Goal: Task Accomplishment & Management: Manage account settings

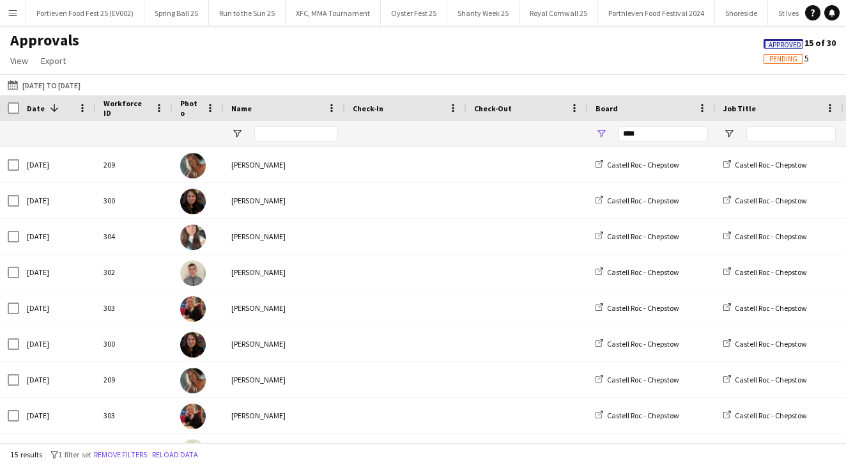
scroll to position [242, 0]
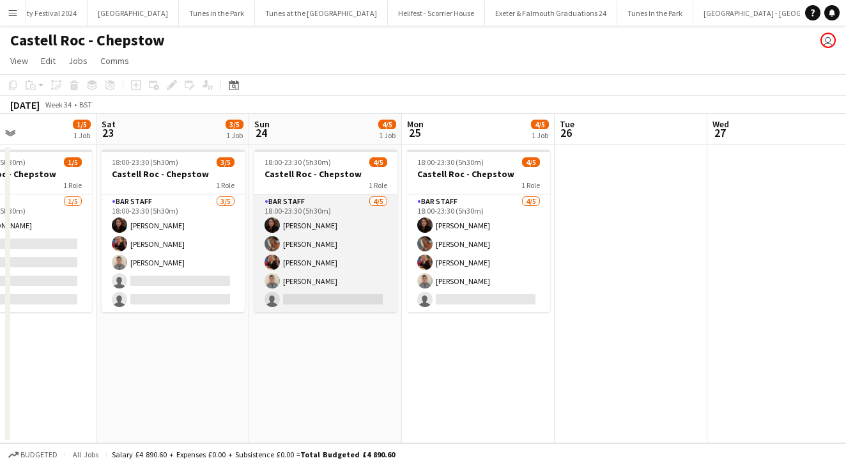
scroll to position [0, 516]
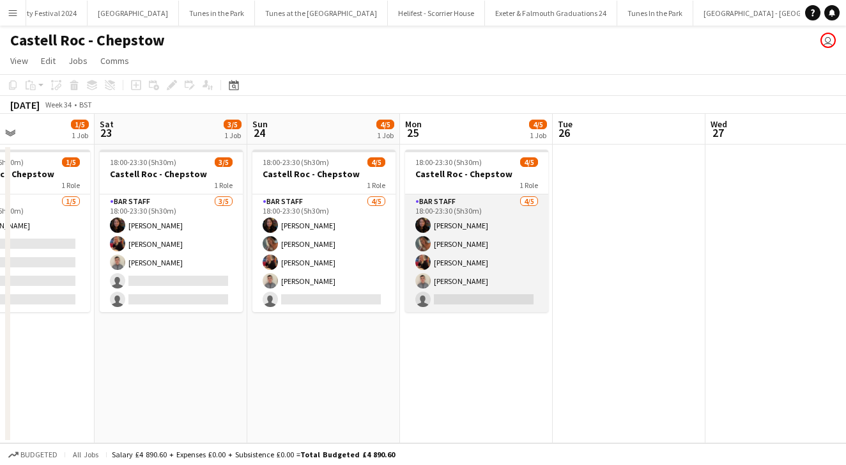
click at [518, 238] on app-card-role "Bar Staff [DATE] 18:00-23:30 (5h30m) [PERSON_NAME] [PERSON_NAME] [PERSON_NAME] …" at bounding box center [476, 253] width 143 height 118
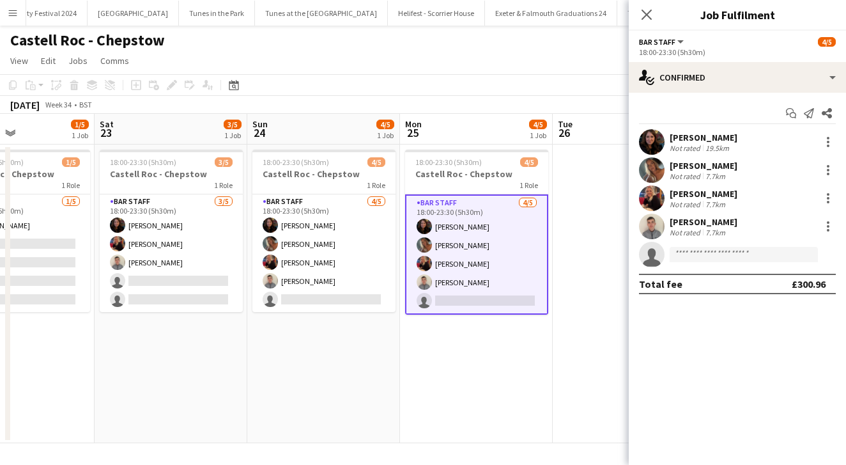
click at [596, 240] on app-date-cell at bounding box center [629, 293] width 153 height 298
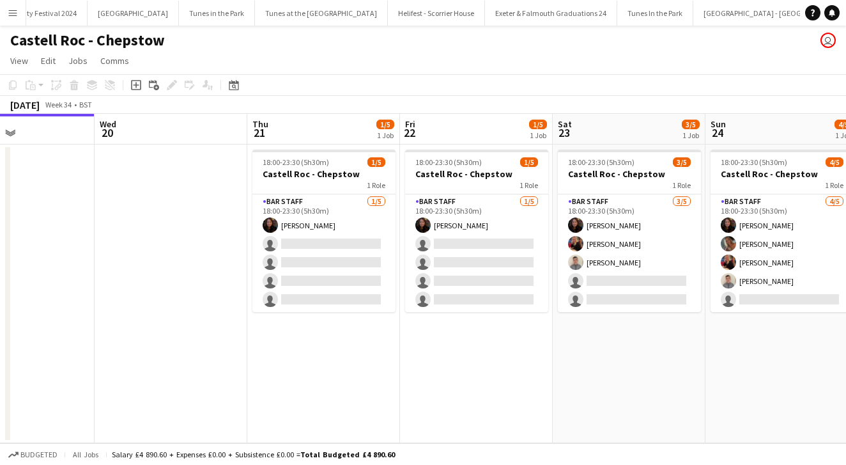
scroll to position [0, 344]
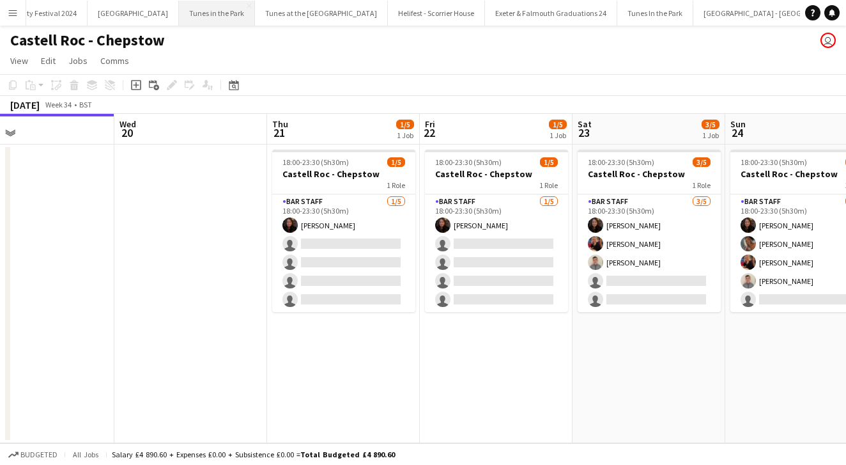
click at [187, 17] on button "Tunes in the Park Close" at bounding box center [217, 13] width 76 height 25
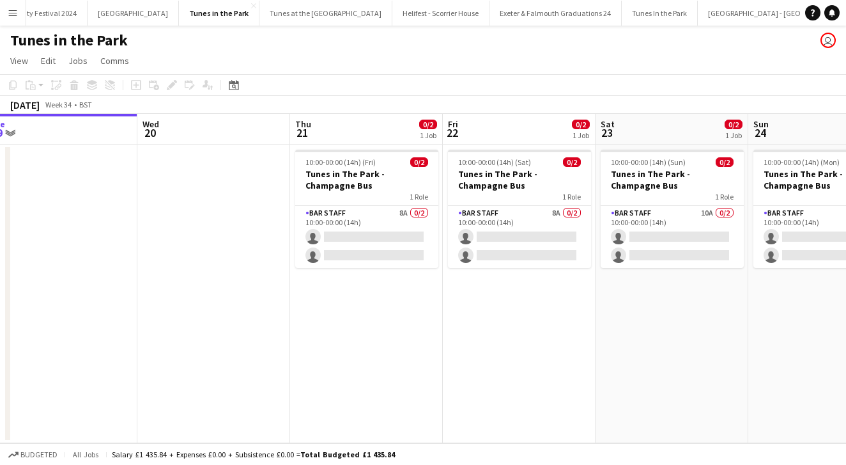
scroll to position [0, 513]
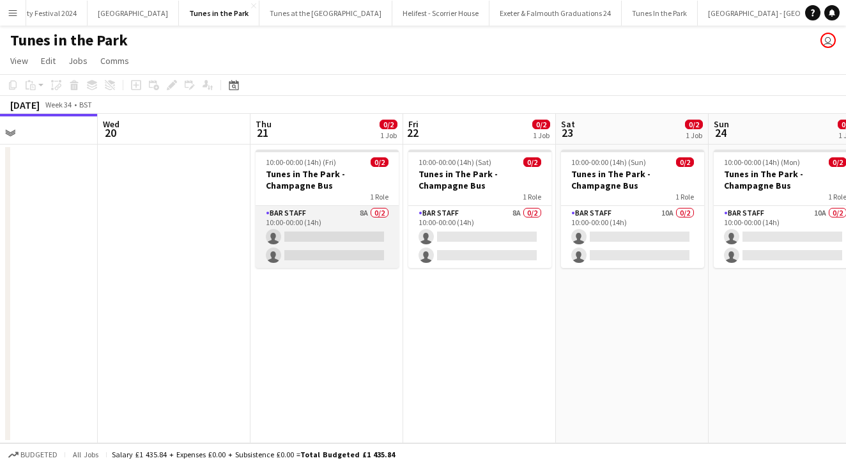
click at [341, 220] on app-card-role "Bar Staff 8A 0/2 10:00-00:00 (14h) single-neutral-actions single-neutral-actions" at bounding box center [327, 237] width 143 height 62
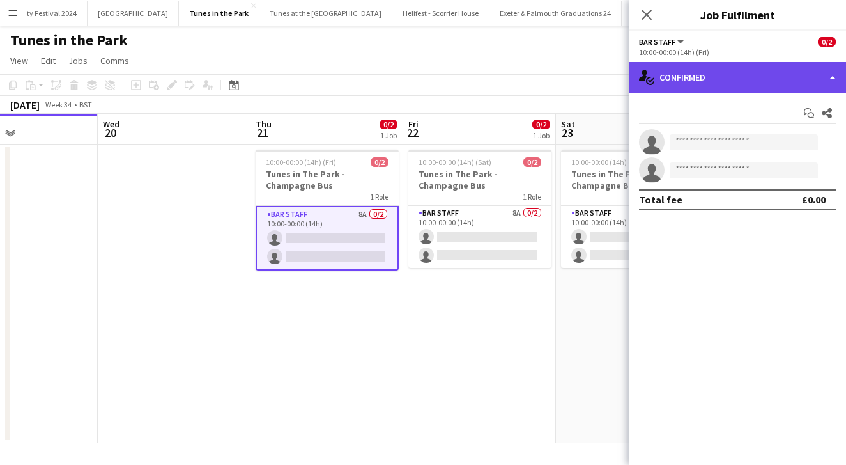
click at [705, 70] on div "single-neutral-actions-check-2 Confirmed" at bounding box center [737, 77] width 217 height 31
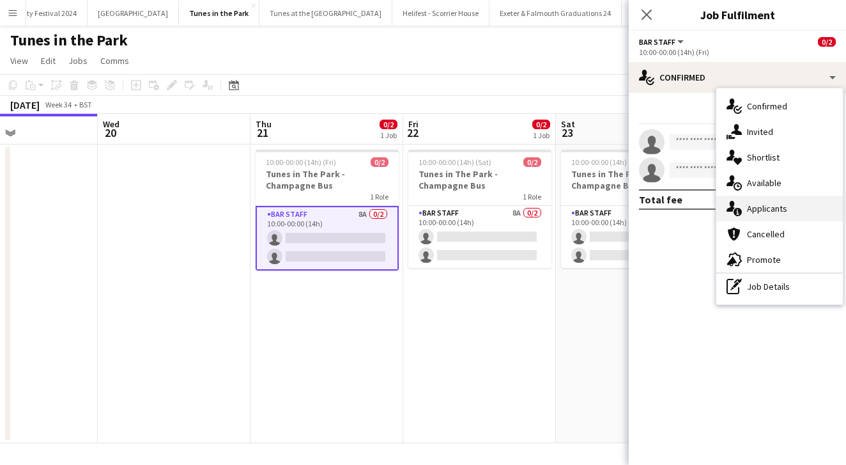
click at [756, 215] on div "single-neutral-actions-information Applicants" at bounding box center [779, 209] width 127 height 26
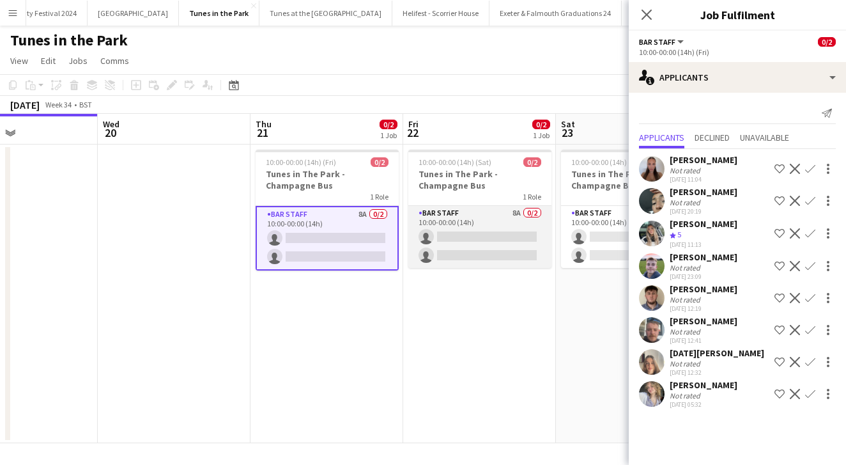
click at [468, 208] on app-card-role "Bar Staff 8A 0/2 10:00-00:00 (14h) single-neutral-actions single-neutral-actions" at bounding box center [479, 237] width 143 height 62
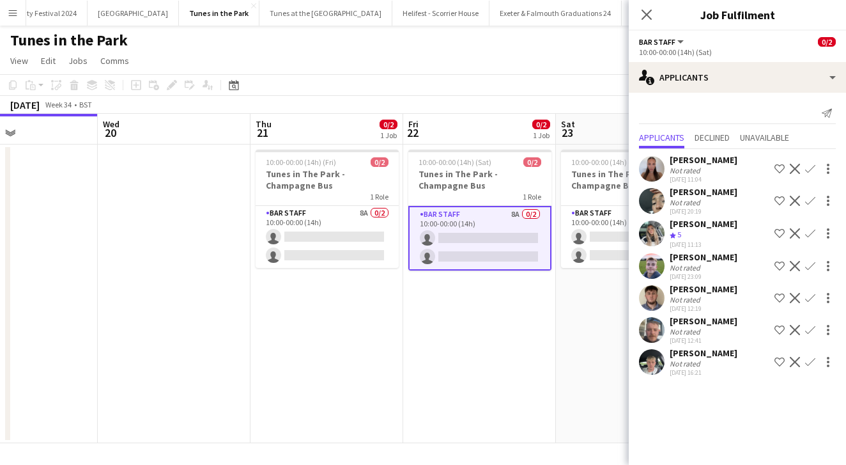
click at [814, 298] on app-icon "Confirm" at bounding box center [810, 298] width 10 height 10
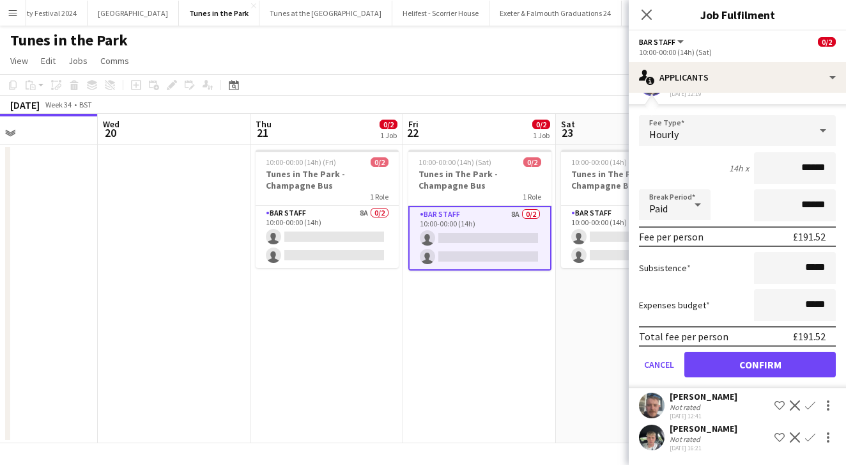
scroll to position [215, 0]
type input "******"
click at [744, 371] on button "Confirm" at bounding box center [759, 364] width 151 height 26
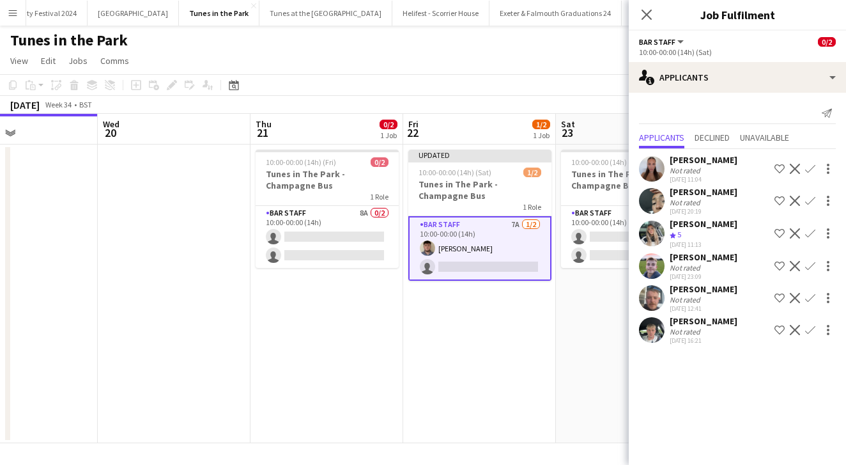
scroll to position [0, 0]
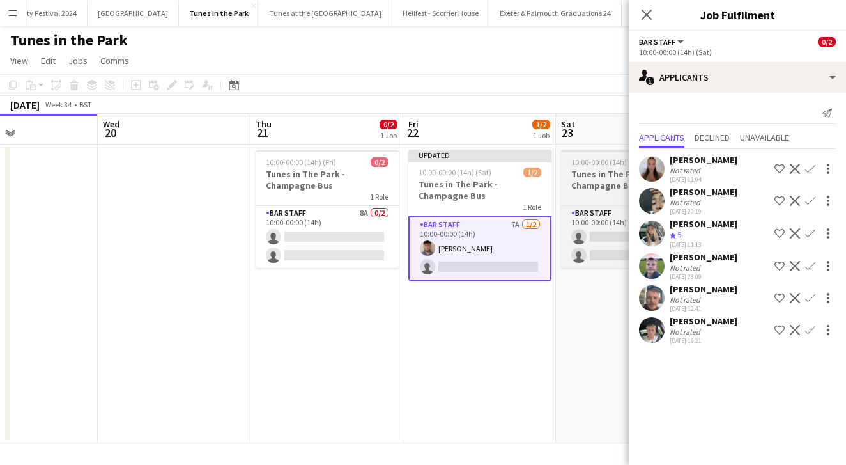
click at [613, 204] on app-job-card "10:00-00:00 (14h) (Sun) 0/2 Tunes in The Park - Champagne Bus 1 Role Bar Staff …" at bounding box center [632, 209] width 143 height 118
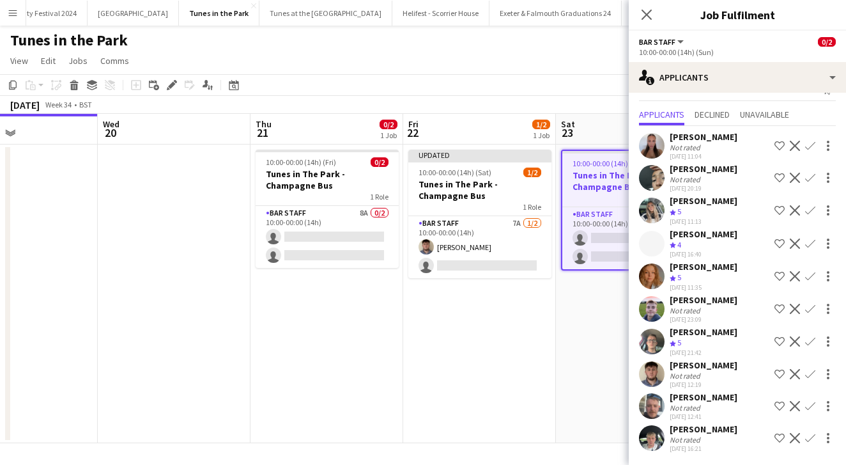
scroll to position [23, 0]
click at [811, 374] on app-icon "Confirm" at bounding box center [810, 374] width 10 height 10
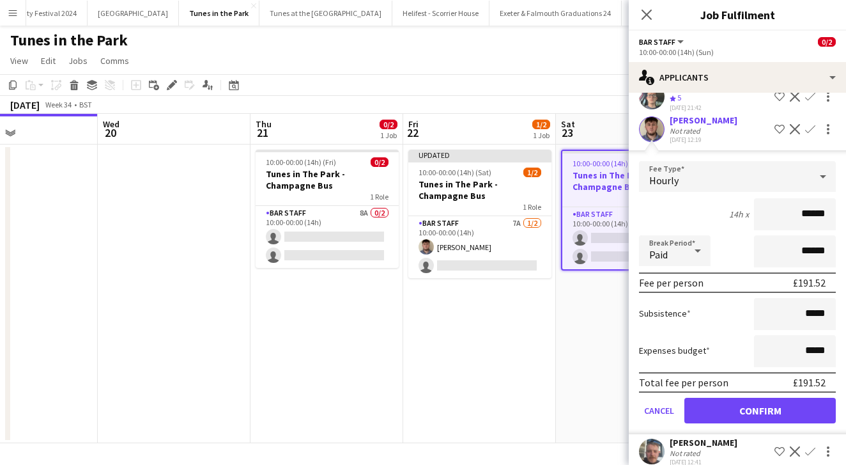
scroll to position [282, 0]
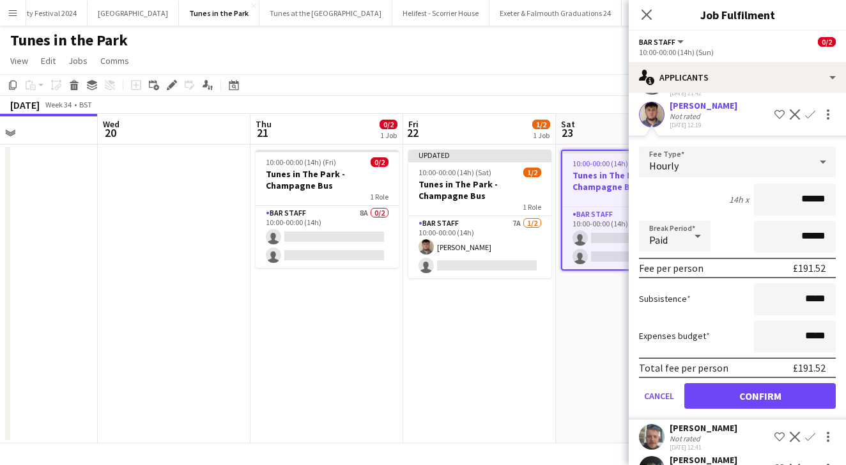
type input "******"
click at [725, 396] on button "Confirm" at bounding box center [759, 396] width 151 height 26
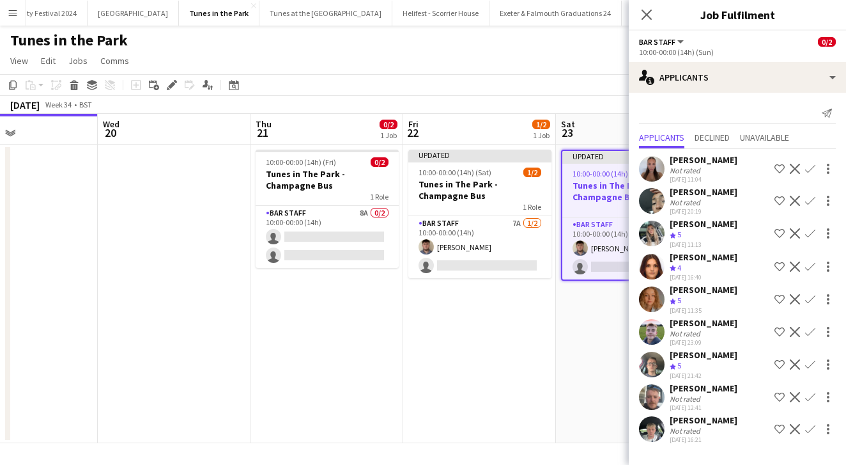
scroll to position [0, 0]
click at [585, 350] on app-date-cell "Updated 10:00-00:00 (14h) (Sun) 1/2 Tunes in The Park - Champagne Bus 1 Role Ba…" at bounding box center [632, 293] width 153 height 298
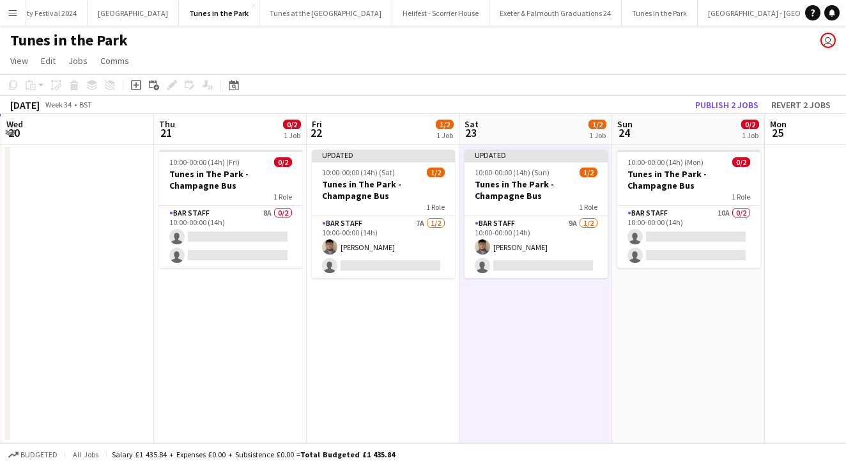
scroll to position [0, 530]
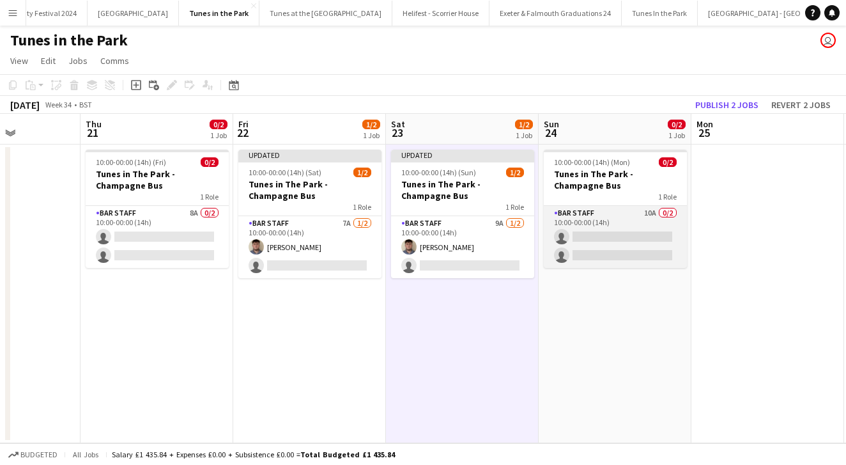
click at [626, 220] on app-card-role "Bar Staff 10A 0/2 10:00-00:00 (14h) single-neutral-actions single-neutral-actio…" at bounding box center [615, 237] width 143 height 62
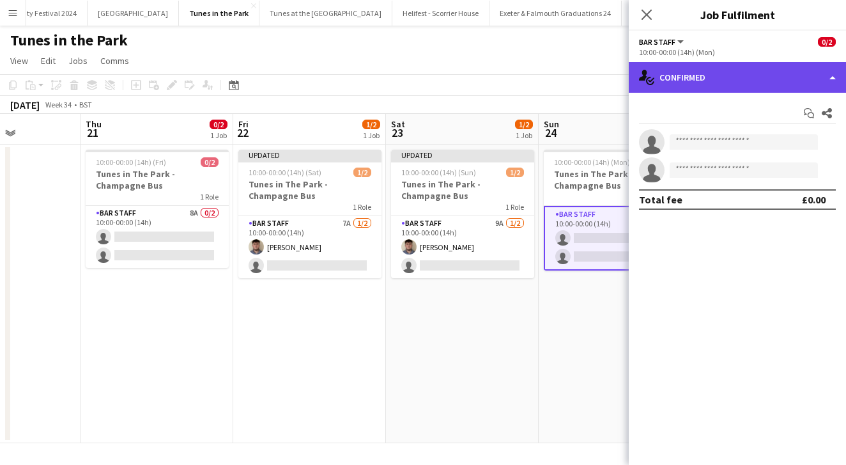
click at [717, 71] on div "single-neutral-actions-check-2 Confirmed" at bounding box center [737, 77] width 217 height 31
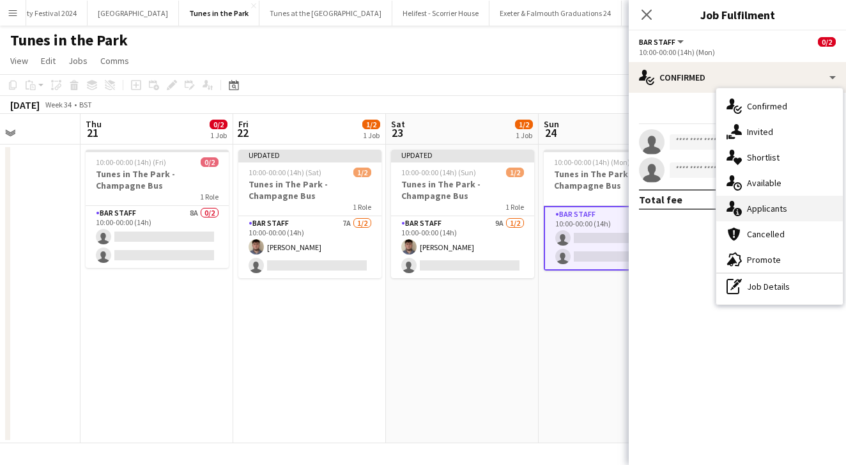
click at [763, 211] on div "single-neutral-actions-information Applicants" at bounding box center [779, 209] width 127 height 26
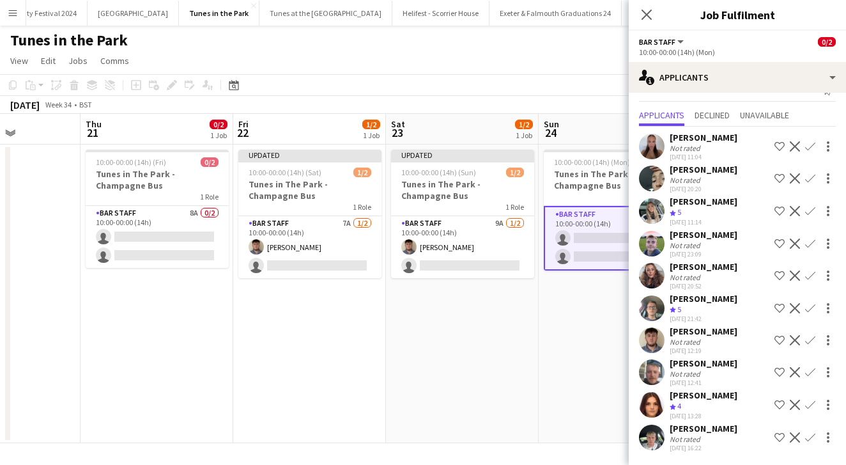
scroll to position [22, 0]
click at [810, 341] on app-icon "Confirm" at bounding box center [810, 340] width 10 height 10
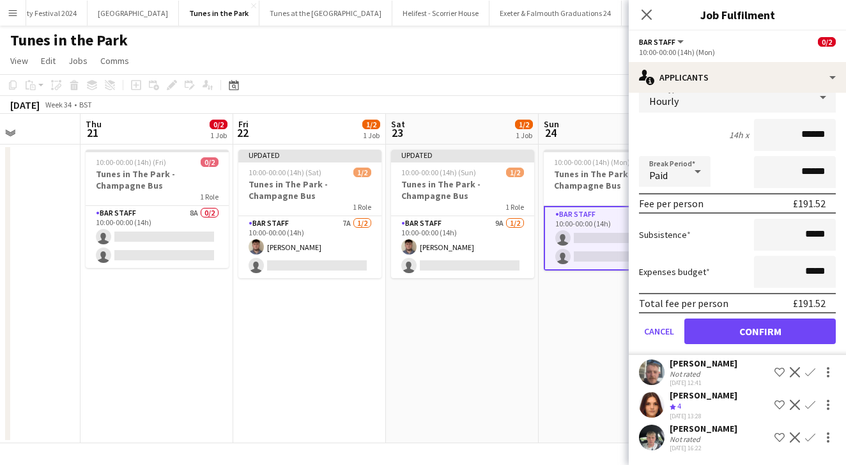
scroll to position [312, 0]
type input "******"
click at [734, 335] on button "Confirm" at bounding box center [759, 331] width 151 height 26
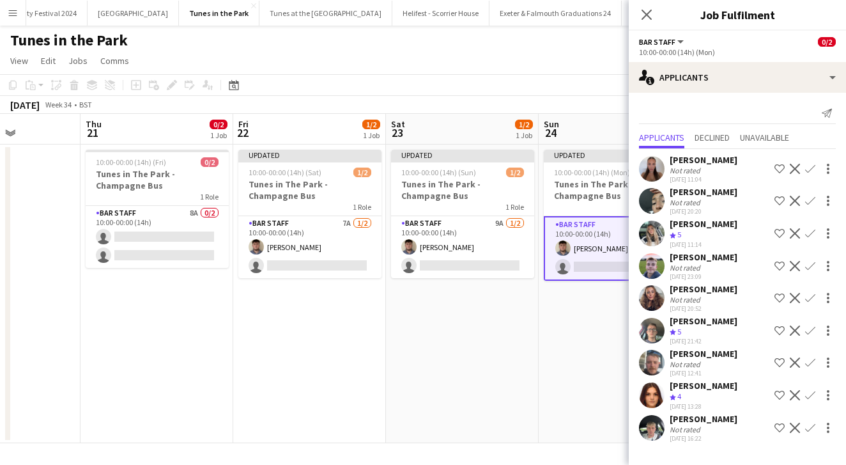
click at [504, 326] on app-date-cell "Updated 10:00-00:00 (14h) (Sun) 1/2 Tunes in The Park - Champagne Bus 1 Role Ba…" at bounding box center [462, 293] width 153 height 298
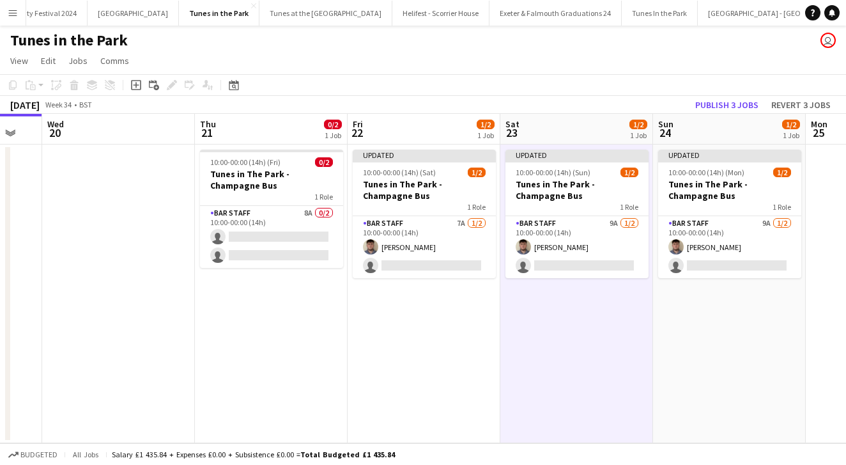
scroll to position [0, 399]
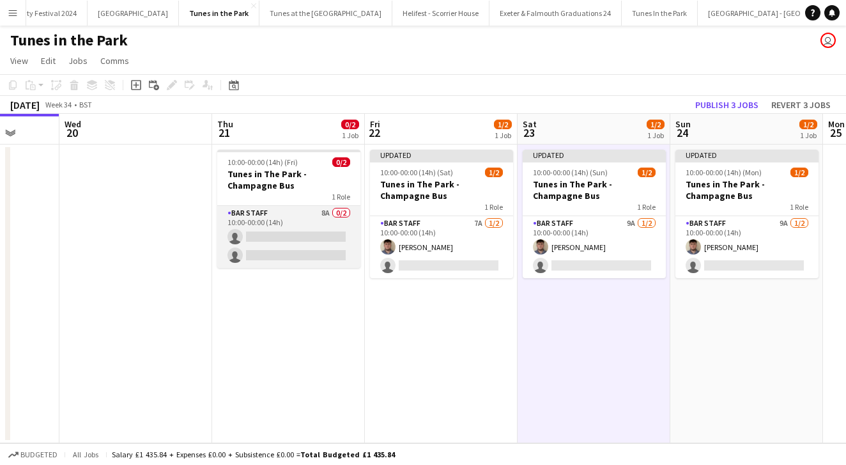
click at [300, 215] on app-card-role "Bar Staff 8A 0/2 10:00-00:00 (14h) single-neutral-actions single-neutral-actions" at bounding box center [288, 237] width 143 height 62
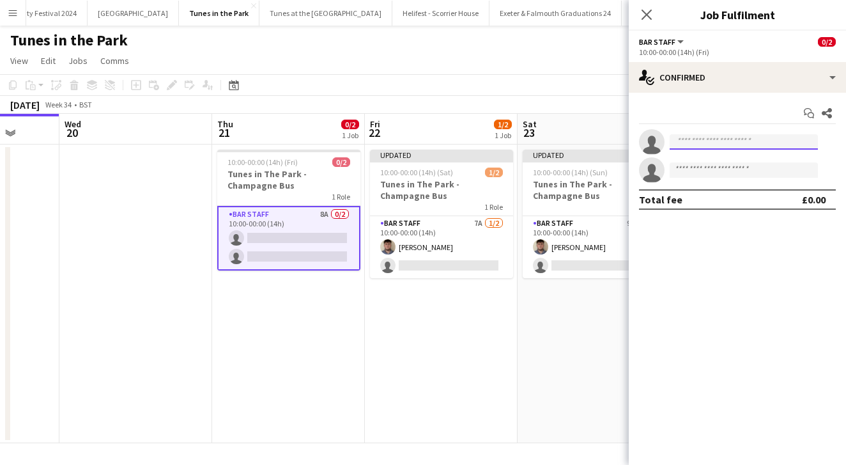
click at [703, 142] on input at bounding box center [744, 141] width 148 height 15
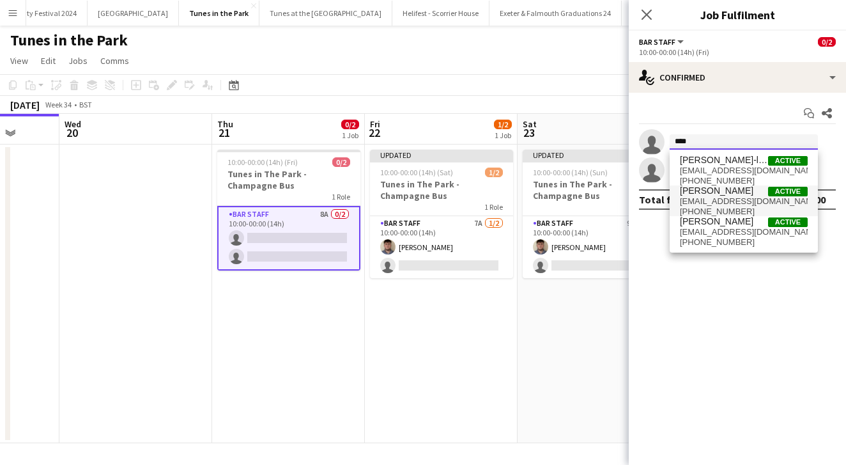
type input "****"
click at [727, 199] on span "[EMAIL_ADDRESS][DOMAIN_NAME]" at bounding box center [744, 201] width 128 height 10
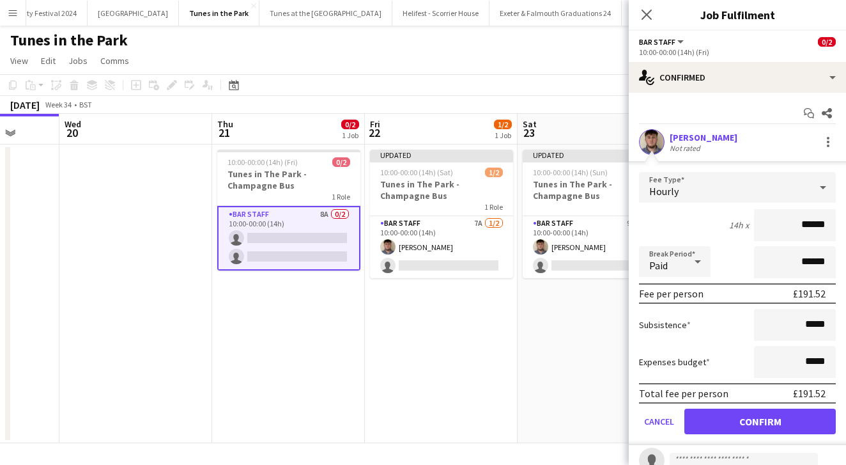
type input "******"
click at [772, 414] on button "Confirm" at bounding box center [759, 421] width 151 height 26
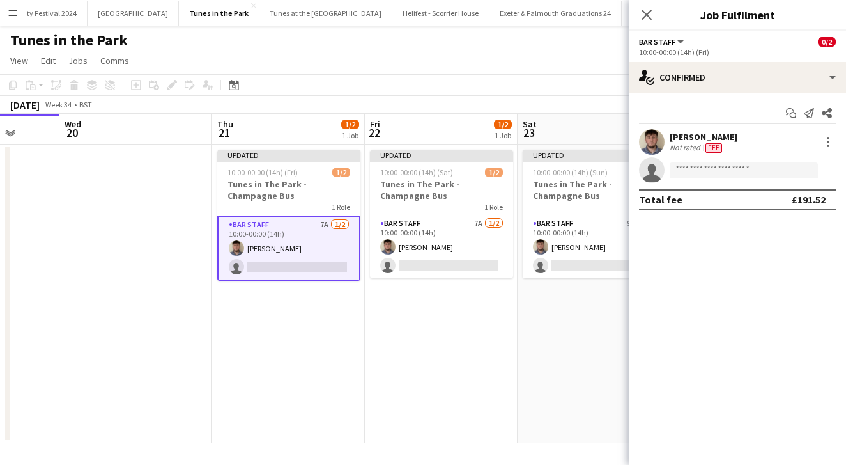
click at [574, 369] on app-date-cell "Updated 10:00-00:00 (14h) (Sun) 1/2 Tunes in The Park - Champagne Bus 1 Role Ba…" at bounding box center [594, 293] width 153 height 298
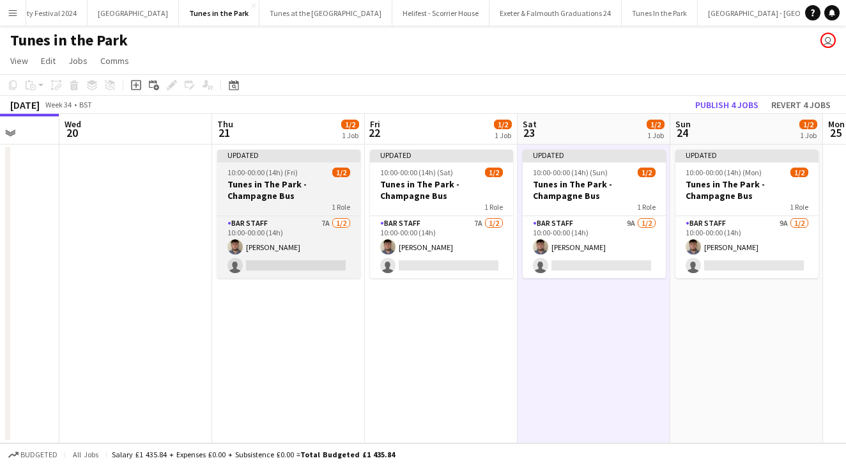
click at [317, 201] on h3 "Tunes in The Park - Champagne Bus" at bounding box center [288, 189] width 143 height 23
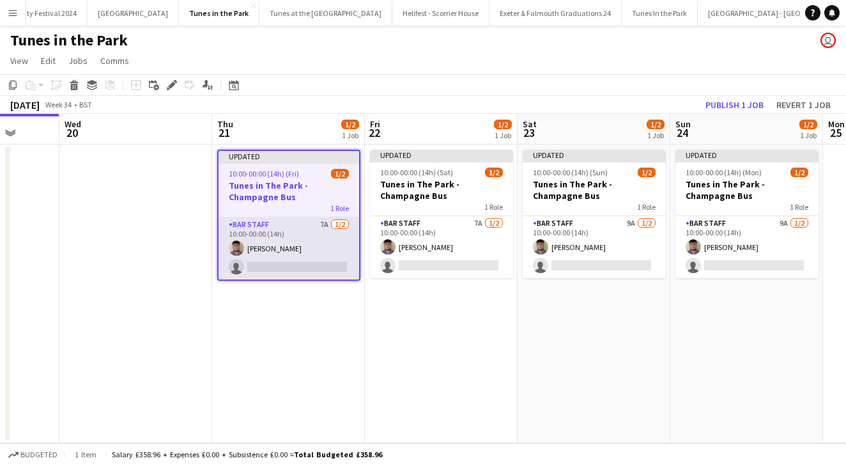
click at [308, 237] on app-card-role "Bar Staff 7A [DATE] 10:00-00:00 (14h) [PERSON_NAME] single-neutral-actions" at bounding box center [289, 248] width 141 height 62
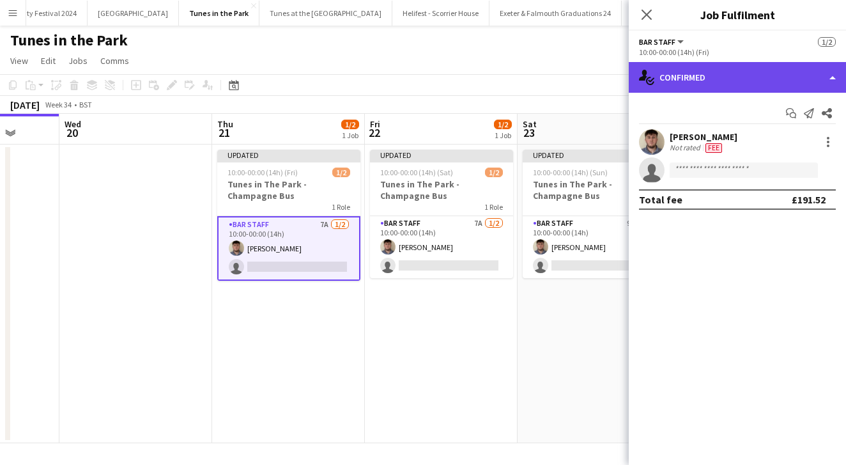
click at [688, 77] on div "single-neutral-actions-check-2 Confirmed" at bounding box center [737, 77] width 217 height 31
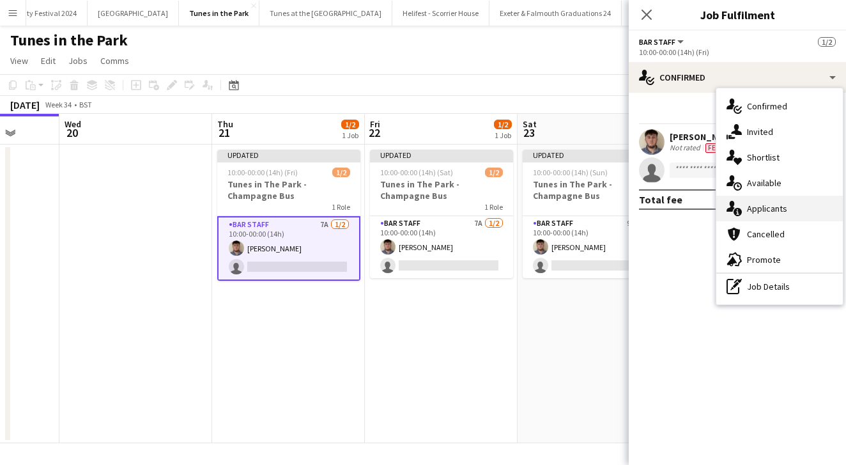
click at [753, 213] on div "single-neutral-actions-information Applicants" at bounding box center [779, 209] width 127 height 26
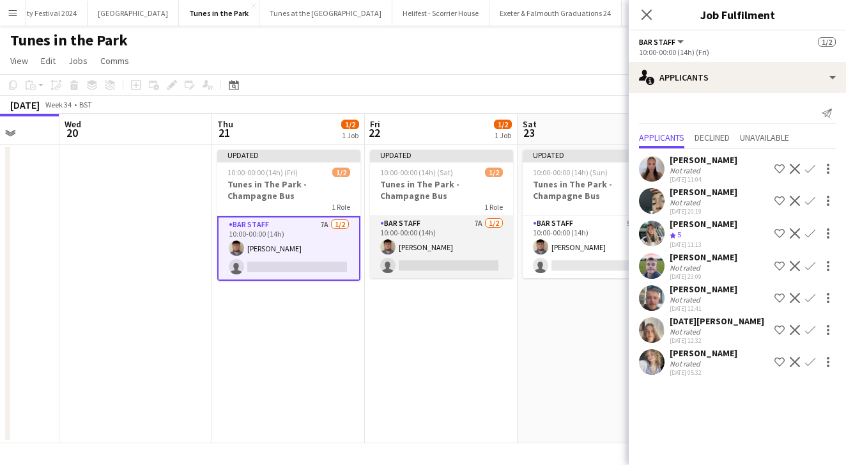
click at [456, 243] on app-card-role "Bar Staff 7A [DATE] 10:00-00:00 (14h) [PERSON_NAME] single-neutral-actions" at bounding box center [441, 247] width 143 height 62
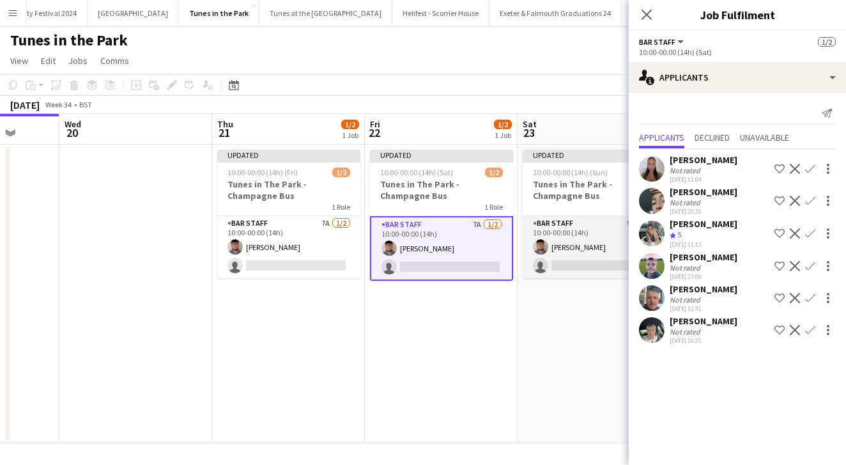
click at [602, 229] on app-card-role "Bar Staff 9A [DATE] 10:00-00:00 (14h) [PERSON_NAME] single-neutral-actions" at bounding box center [594, 247] width 143 height 62
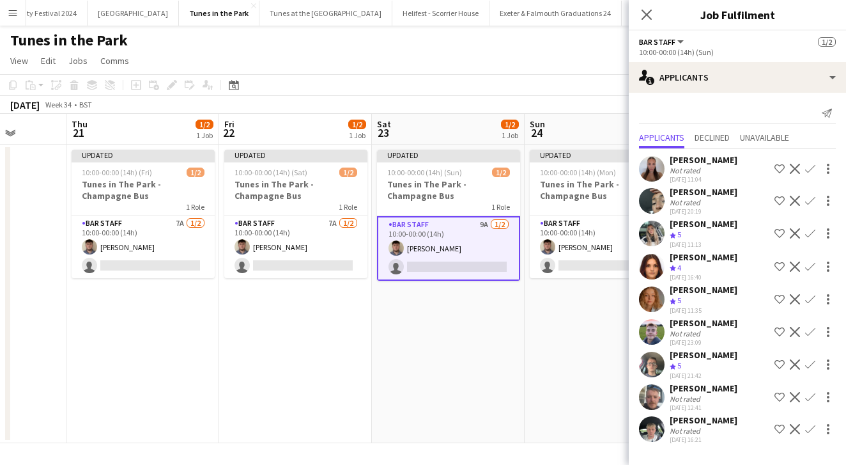
scroll to position [0, 558]
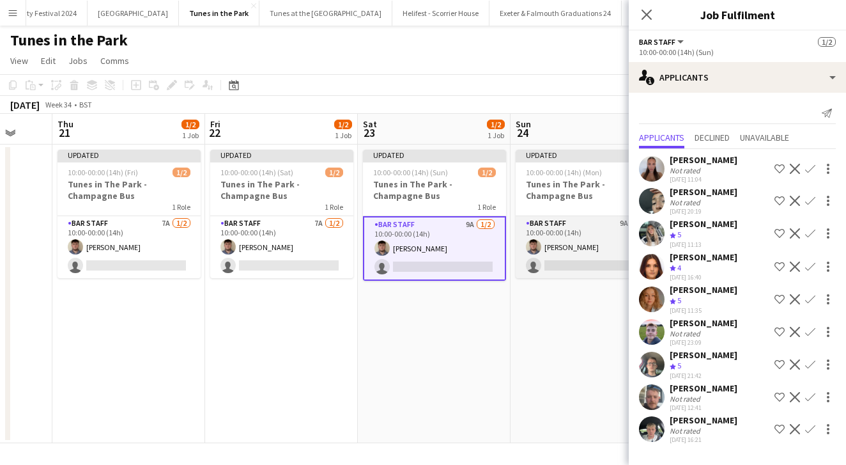
click at [587, 229] on app-card-role "Bar Staff 9A [DATE] 10:00-00:00 (14h) [PERSON_NAME] single-neutral-actions" at bounding box center [587, 247] width 143 height 62
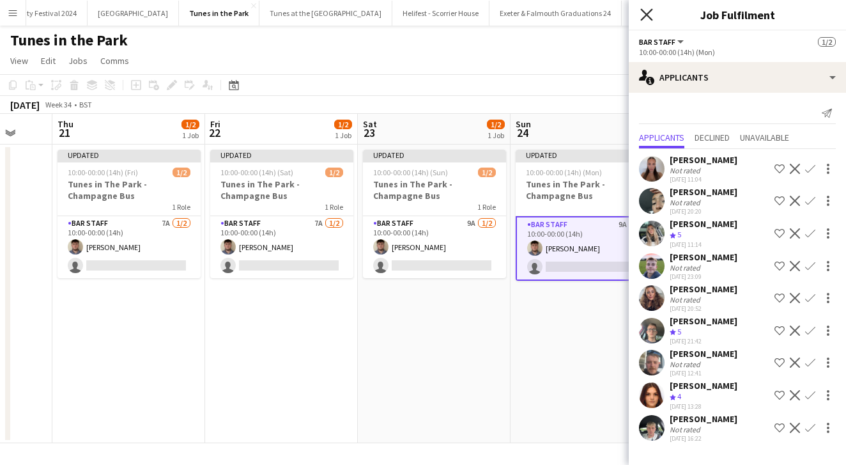
click at [645, 18] on icon "Close pop-in" at bounding box center [646, 14] width 12 height 12
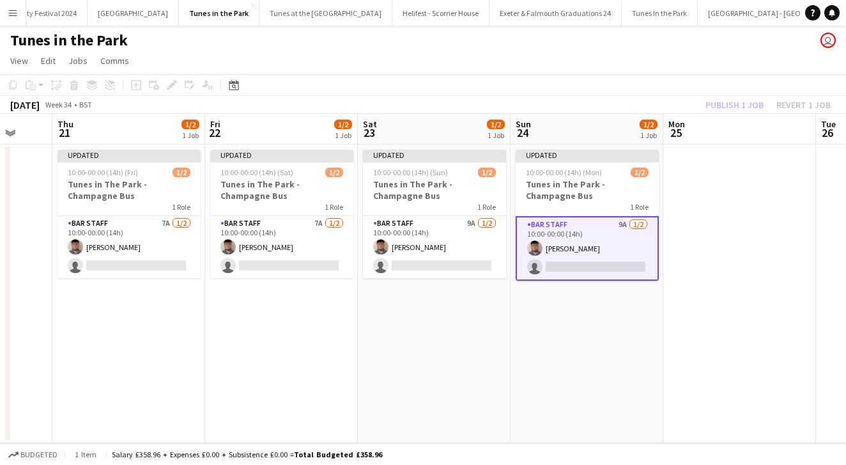
click at [698, 208] on app-date-cell at bounding box center [739, 293] width 153 height 298
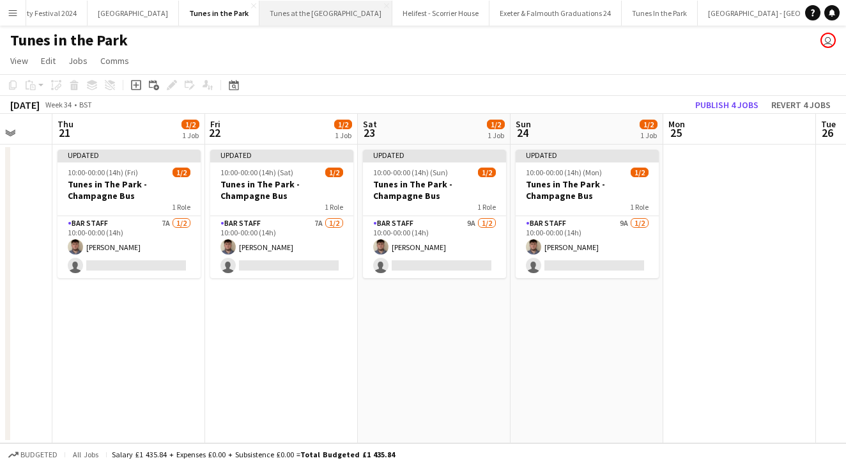
click at [283, 16] on button "Tunes at the [GEOGRAPHIC_DATA]" at bounding box center [325, 13] width 133 height 25
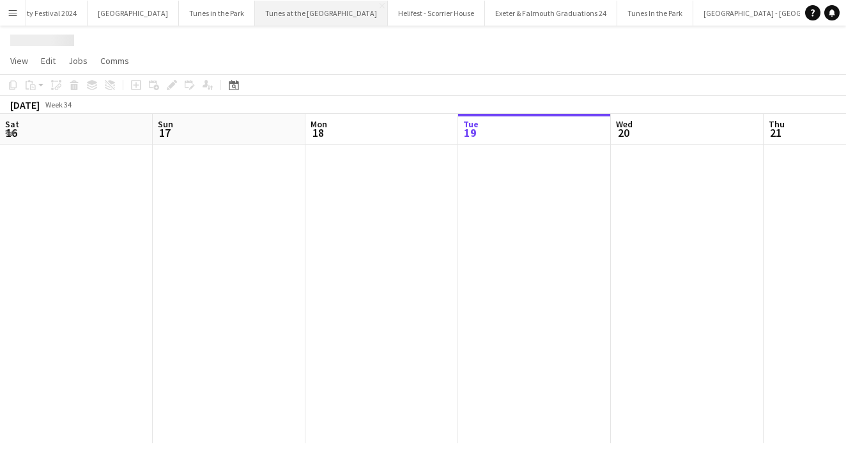
scroll to position [0, 305]
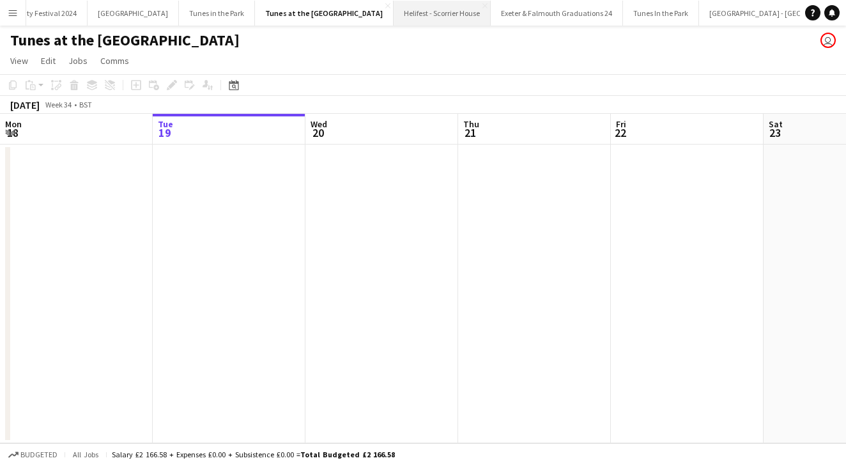
click at [394, 8] on button "Helifest - Scorrier House Close" at bounding box center [442, 13] width 97 height 25
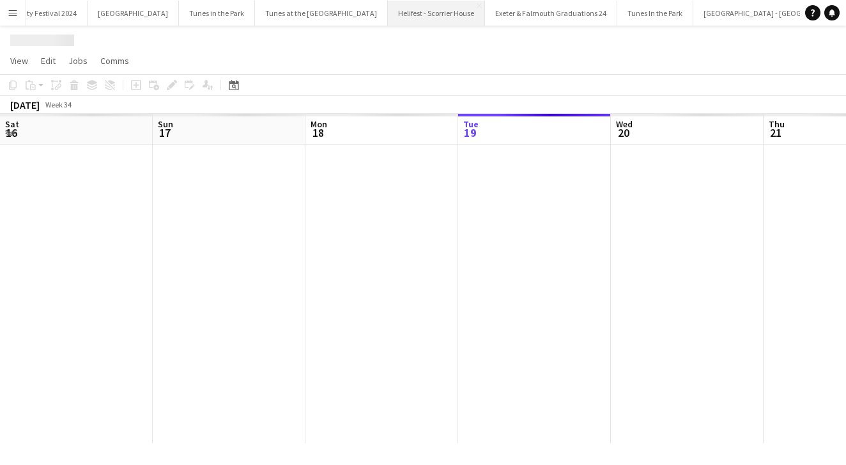
scroll to position [0, 305]
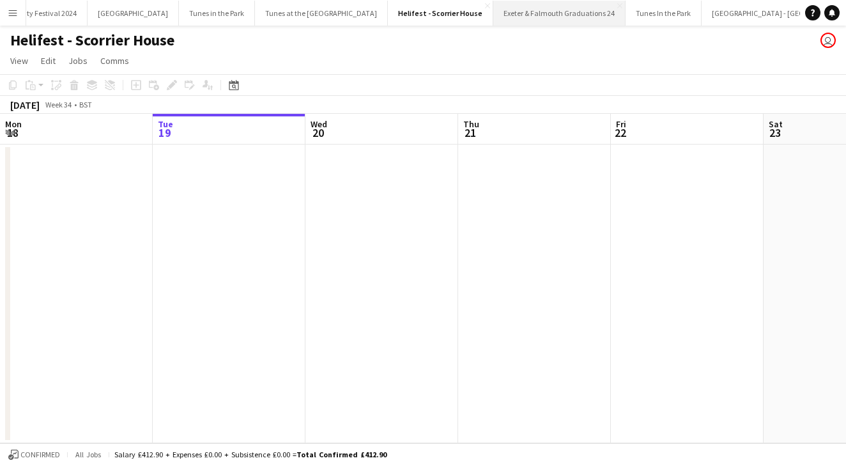
click at [493, 13] on button "Exeter & Falmouth Graduations 24 Close" at bounding box center [559, 13] width 132 height 25
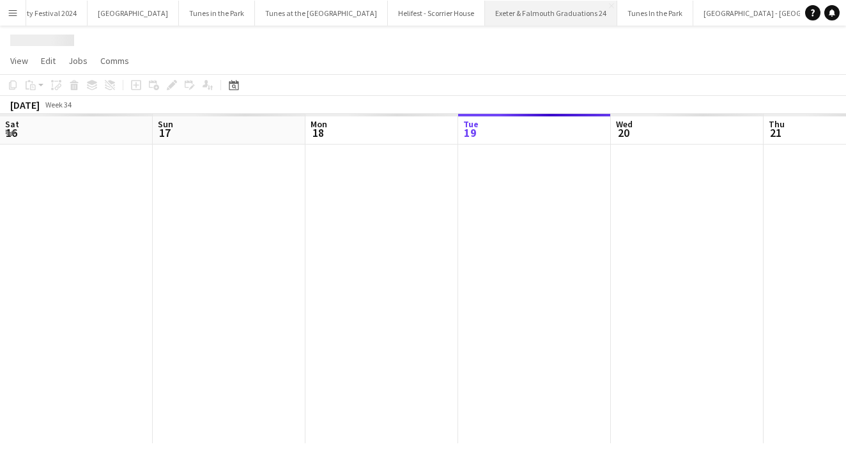
scroll to position [0, 305]
